Goal: Check status: Check status

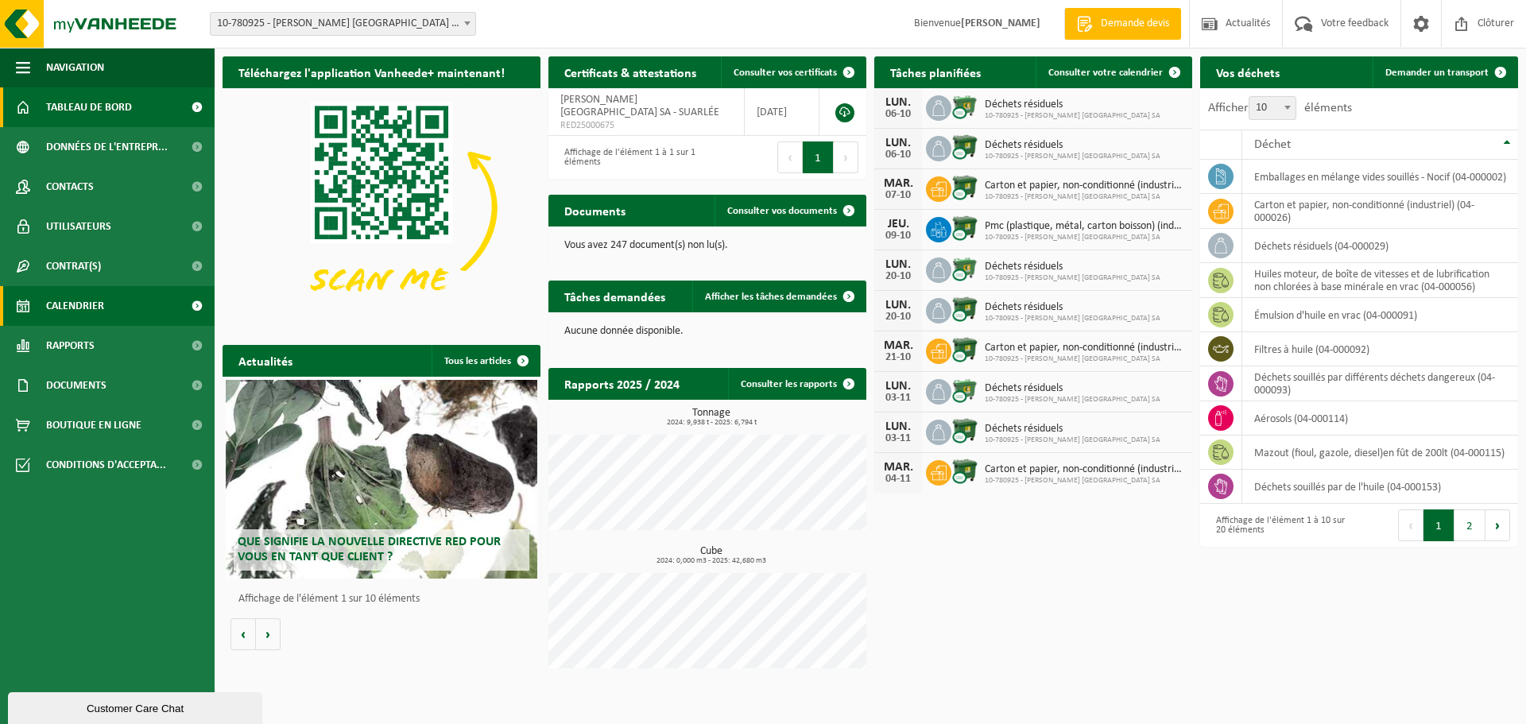
click at [85, 306] on span "Calendrier" at bounding box center [75, 306] width 58 height 40
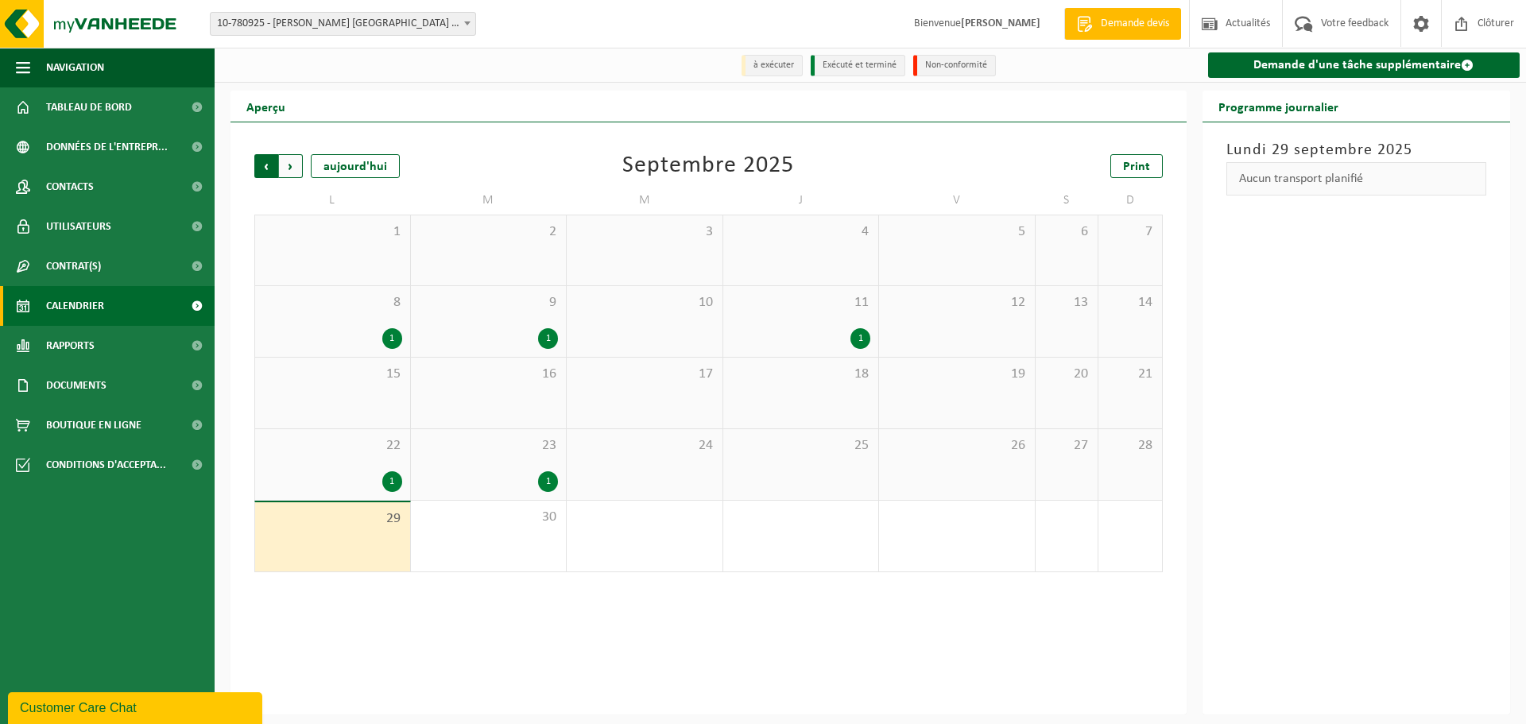
click at [296, 168] on span "Suivant" at bounding box center [291, 166] width 24 height 24
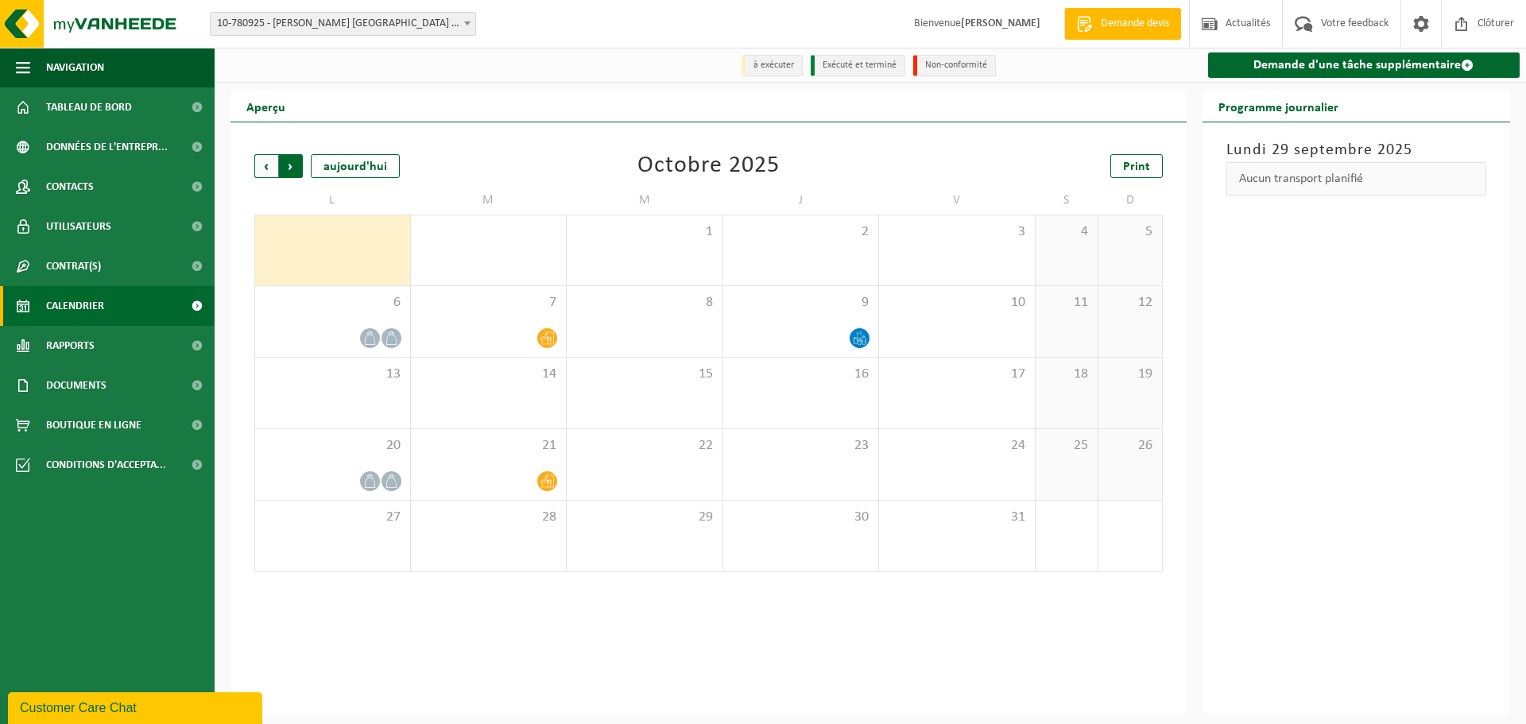
click at [269, 164] on span "Précédent" at bounding box center [266, 166] width 24 height 24
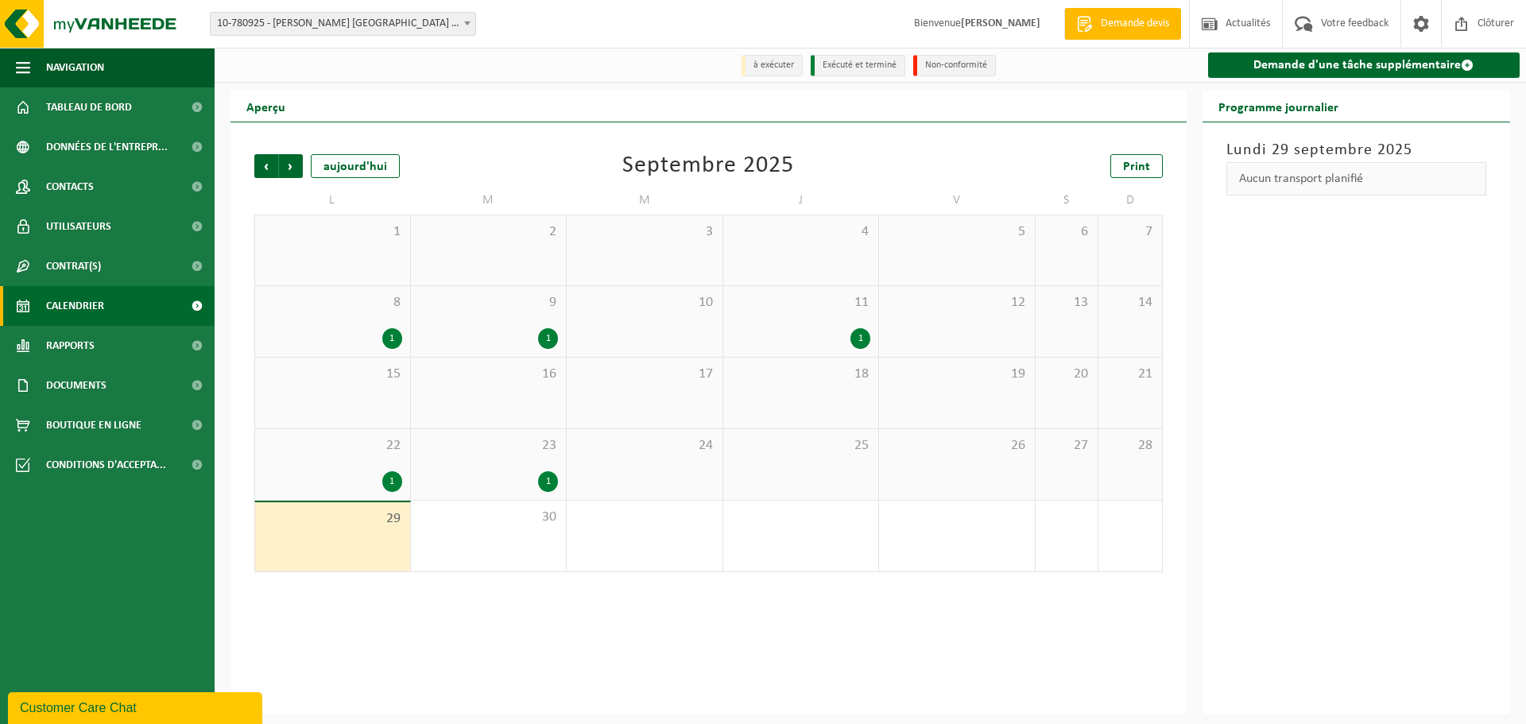
click at [525, 459] on div "23 1" at bounding box center [489, 464] width 156 height 71
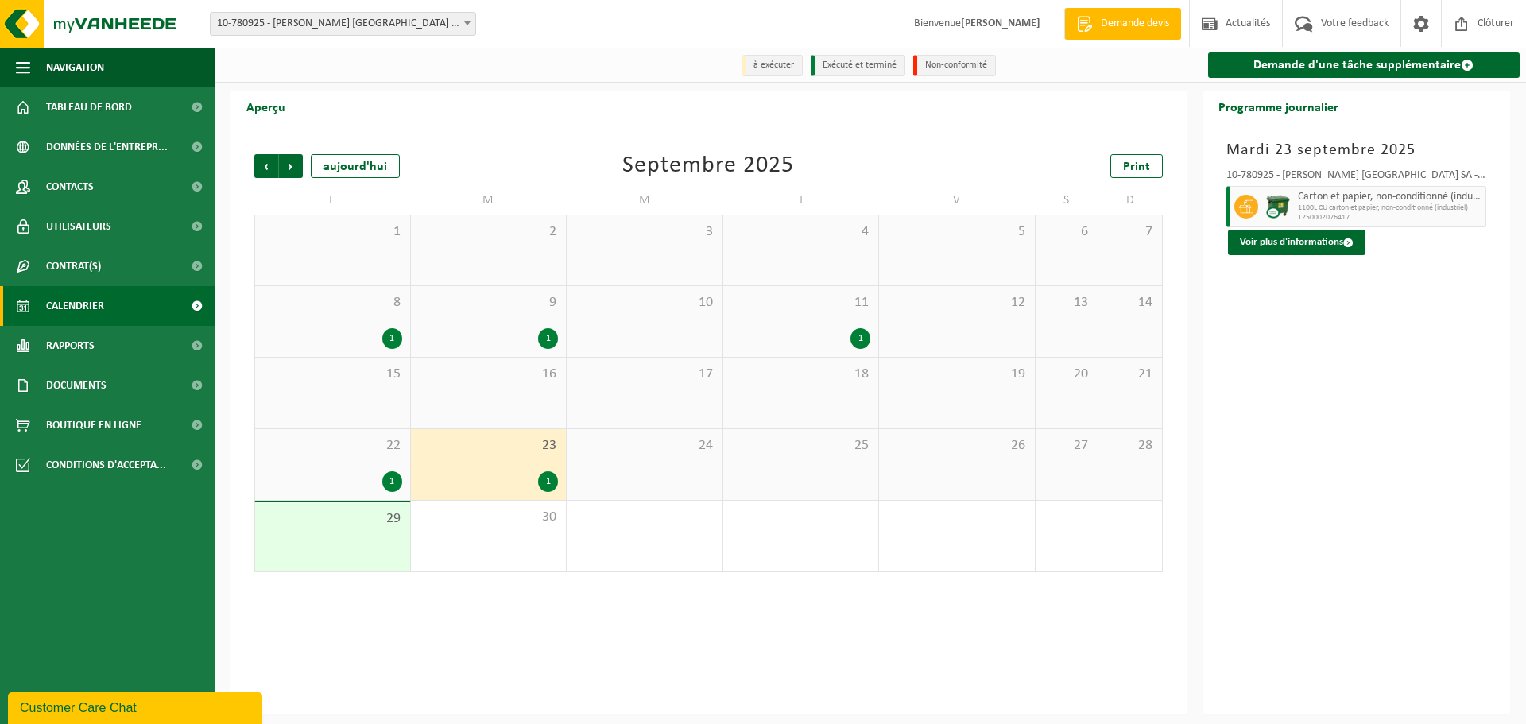
click at [351, 470] on div "22 1" at bounding box center [332, 464] width 155 height 71
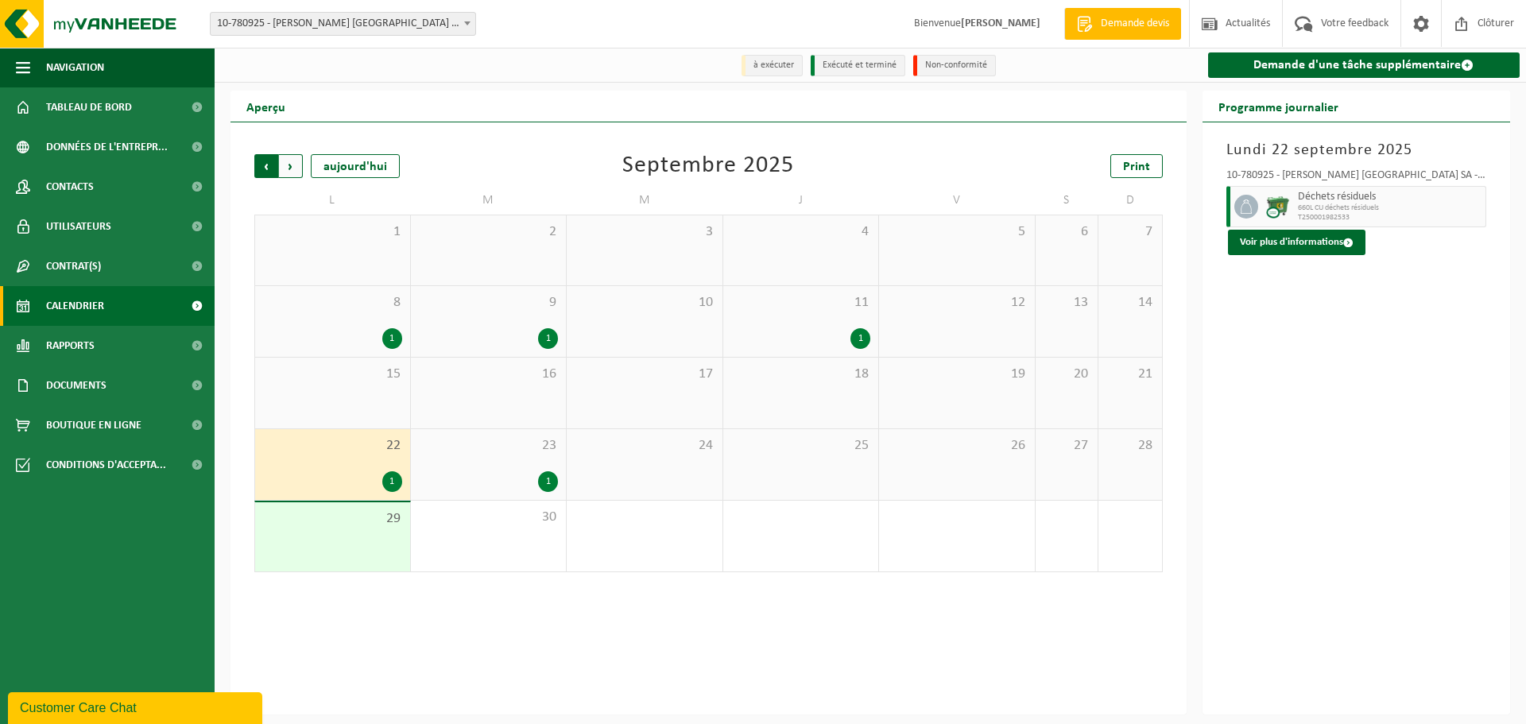
click at [290, 170] on span "Suivant" at bounding box center [291, 166] width 24 height 24
